Goal: Task Accomplishment & Management: Manage account settings

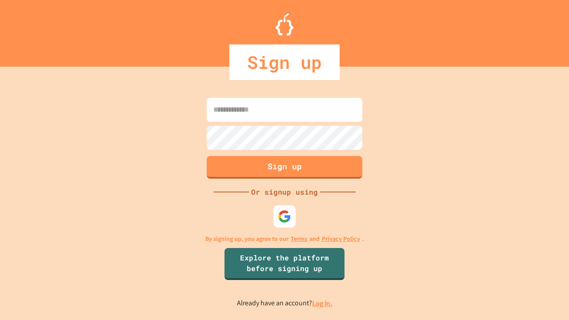
click at [322, 303] on link "Log in." at bounding box center [322, 303] width 20 height 9
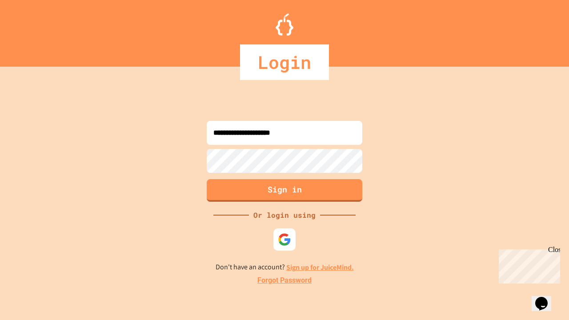
type input "**********"
